Goal: Find specific page/section: Find specific page/section

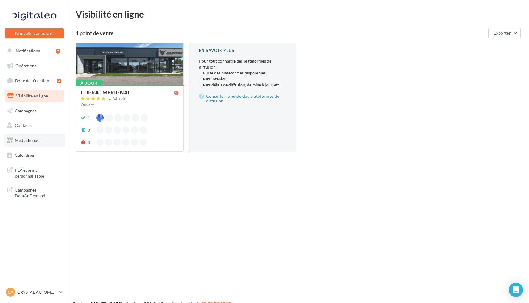
click at [43, 139] on link "Médiathèque" at bounding box center [34, 140] width 61 height 13
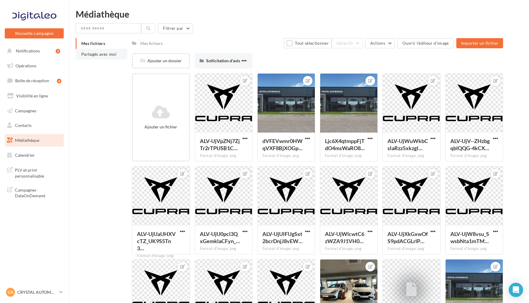
click at [94, 56] on span "Partagés avec moi" at bounding box center [98, 54] width 35 height 5
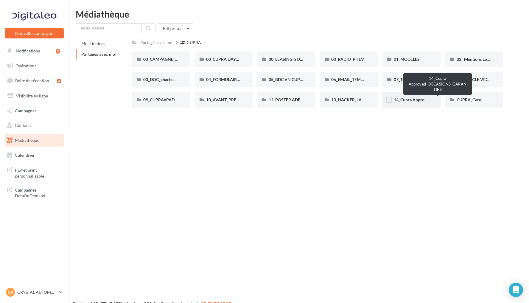
click at [417, 101] on span "14_Cupra Approved_OCCASIONS_GARANTIES" at bounding box center [438, 99] width 88 height 5
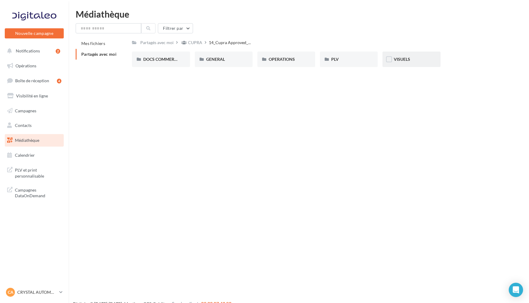
click at [414, 56] on div "VISUELS" at bounding box center [411, 59] width 35 height 6
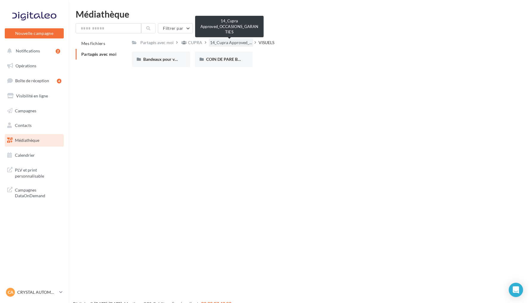
click at [234, 41] on span "14_Cupra Approved_..." at bounding box center [231, 43] width 42 height 6
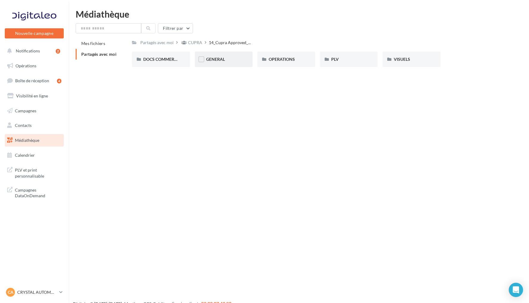
click at [228, 63] on div "GENERAL" at bounding box center [224, 59] width 58 height 15
click at [165, 60] on div "Charte VO" at bounding box center [160, 59] width 35 height 6
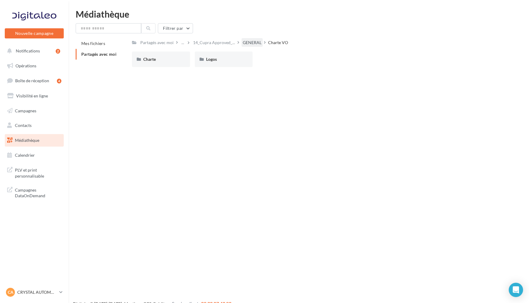
click at [256, 43] on div "GENERAL" at bounding box center [252, 43] width 19 height 6
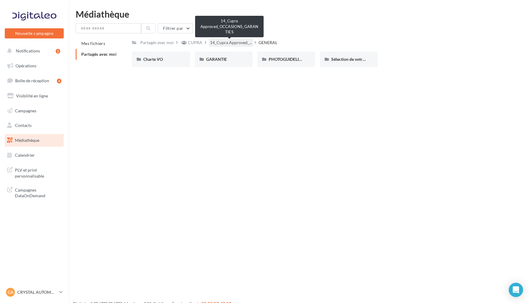
click at [240, 40] on span "14_Cupra Approved_..." at bounding box center [231, 43] width 42 height 6
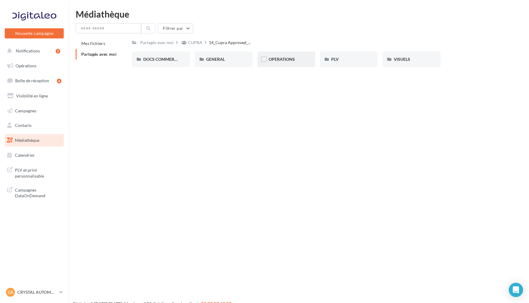
click at [292, 55] on div "OPERATIONS" at bounding box center [286, 59] width 58 height 15
click at [334, 61] on span "RS" at bounding box center [333, 59] width 5 height 5
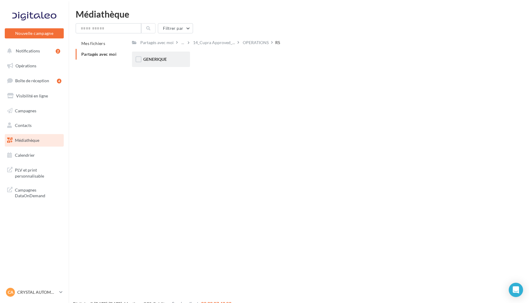
click at [165, 63] on div "GENERIQUE" at bounding box center [161, 59] width 58 height 15
click at [167, 62] on div "VW" at bounding box center [160, 59] width 35 height 6
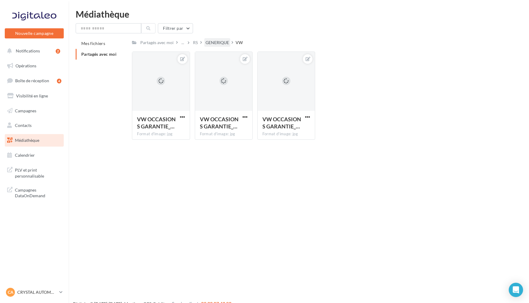
click at [217, 41] on div "GENERIQUE" at bounding box center [218, 43] width 24 height 6
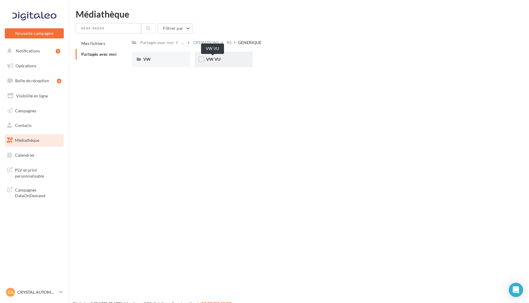
click at [215, 57] on span "VW VU" at bounding box center [213, 59] width 14 height 5
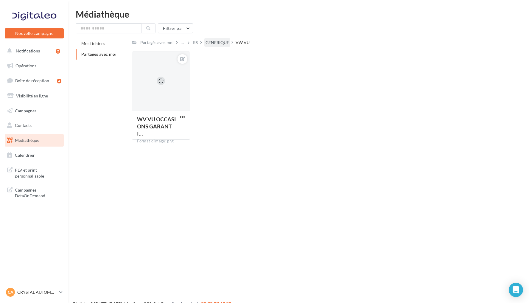
click at [222, 42] on div "GENERIQUE" at bounding box center [218, 43] width 24 height 6
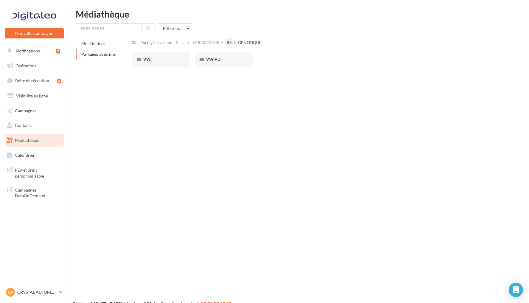
click at [228, 45] on div "RS" at bounding box center [229, 43] width 5 height 6
click at [254, 40] on div "OPERATIONS" at bounding box center [256, 43] width 26 height 6
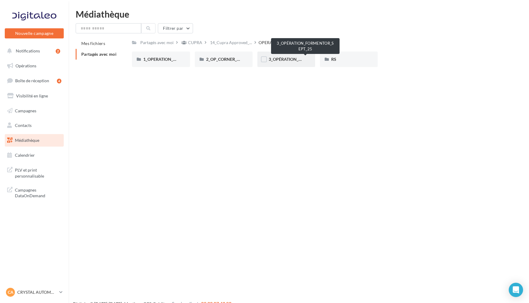
click at [288, 57] on span "3_OPÉRATION_FORMENTOR_SEPT_25" at bounding box center [306, 59] width 74 height 5
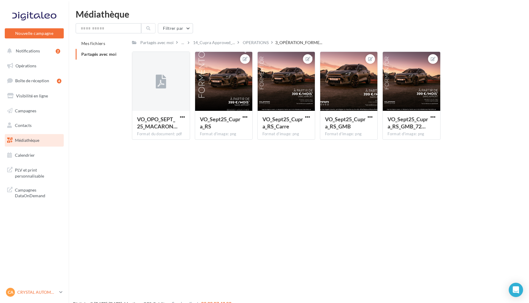
click at [40, 292] on p "CRYSTAL AUTOMOBILES" at bounding box center [37, 292] width 40 height 6
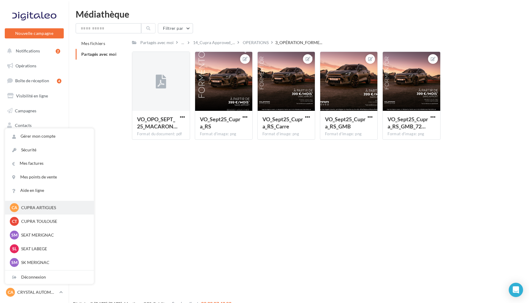
scroll to position [31, 0]
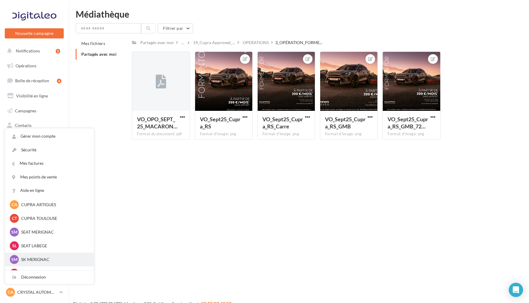
click at [50, 260] on p "SK MERIGNAC" at bounding box center [54, 259] width 66 height 6
